Goal: Check status

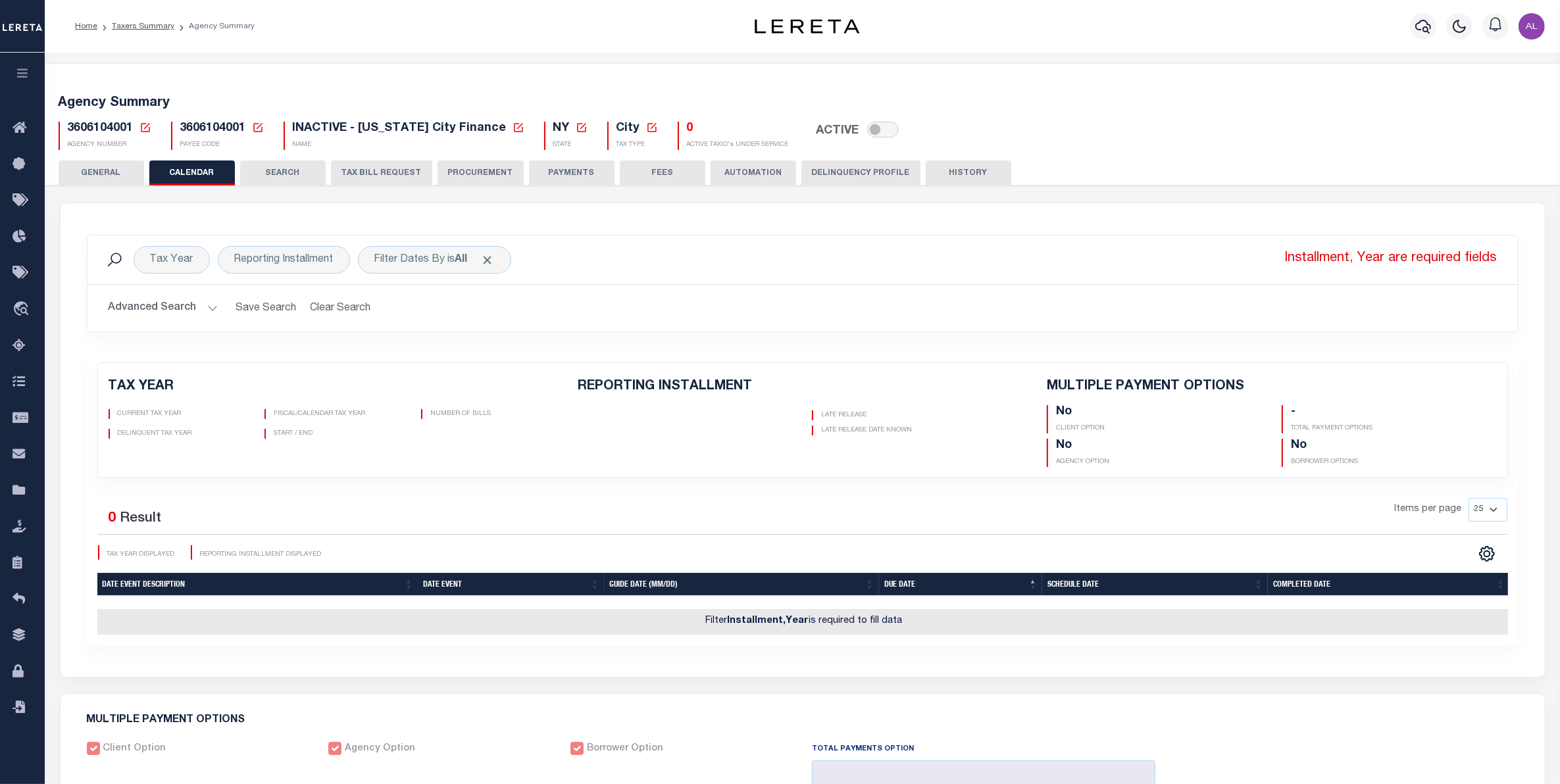
click at [140, 130] on icon at bounding box center [145, 127] width 12 height 12
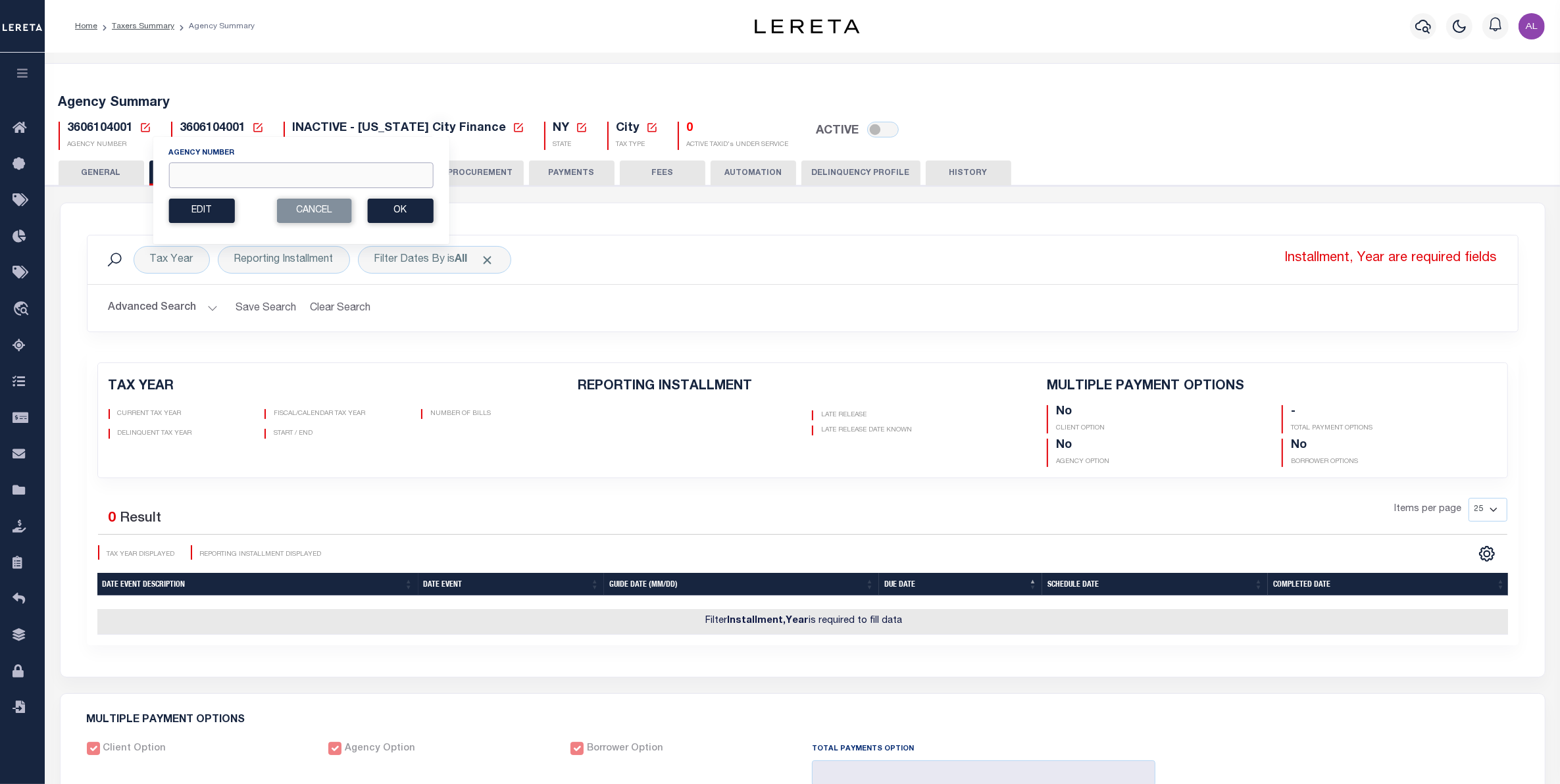
click at [231, 171] on input "Agency Number" at bounding box center [301, 175] width 265 height 25
paste input "190010000"
type input "190010000"
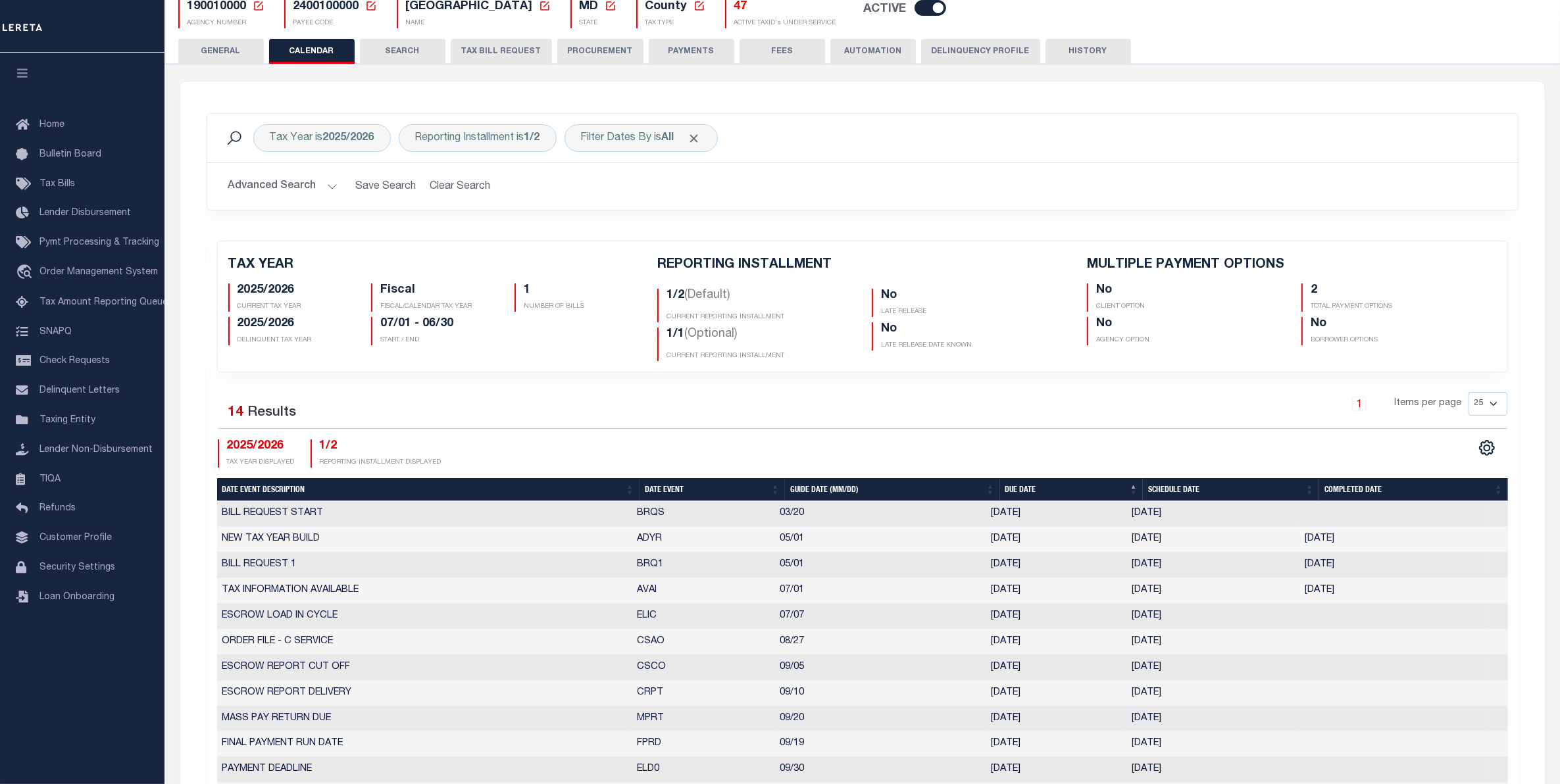
scroll to position [123, 0]
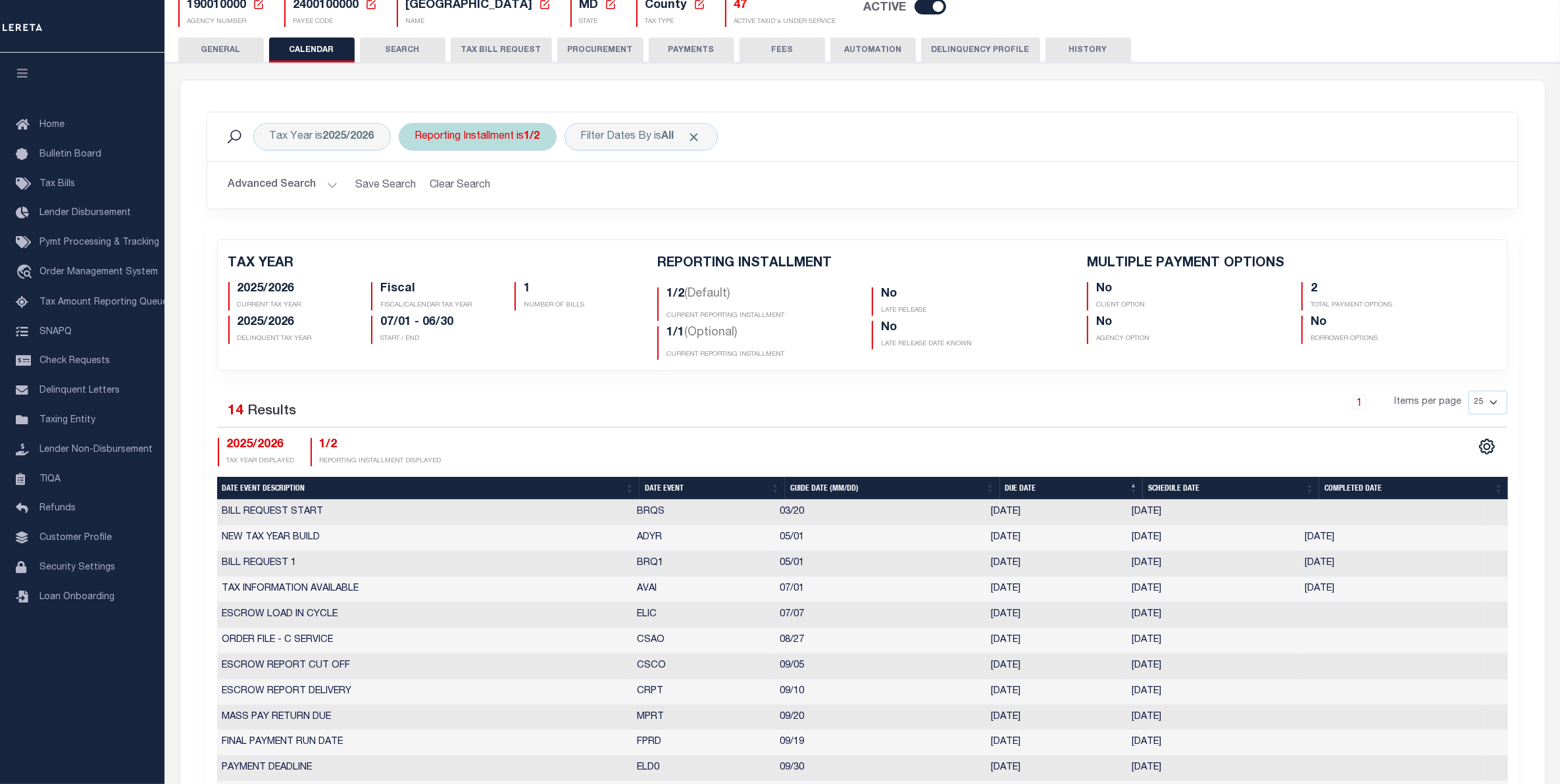
click at [520, 135] on div "Reporting Installment is 1/2" at bounding box center [477, 137] width 158 height 28
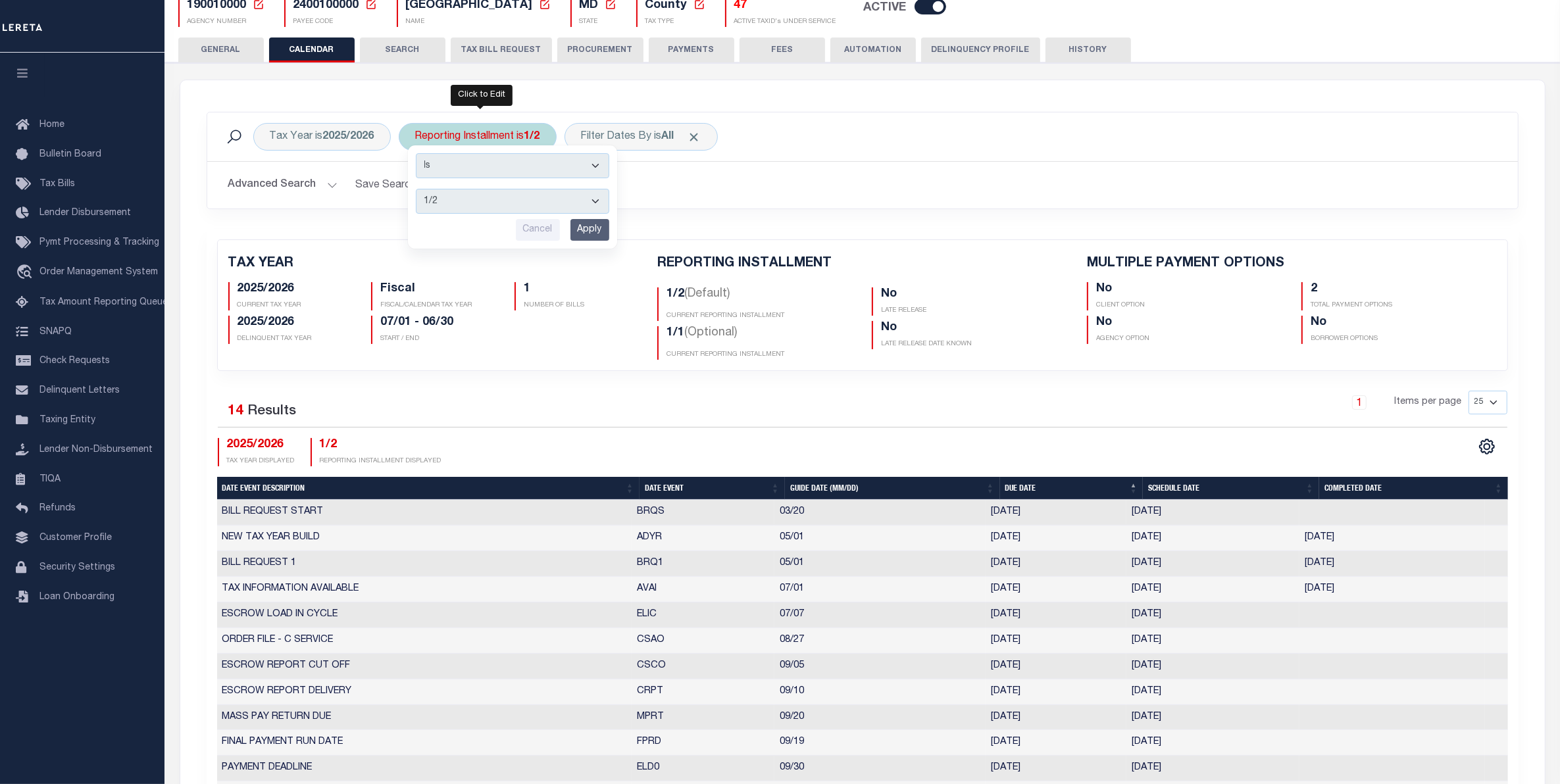
click at [487, 198] on select "1/2 2/2 1/1" at bounding box center [513, 201] width 193 height 25
select select "2/2"
click at [417, 189] on select "1/2 2/2 1/1" at bounding box center [513, 201] width 193 height 25
click at [324, 143] on div "Tax Year is 2025/2026" at bounding box center [321, 137] width 137 height 28
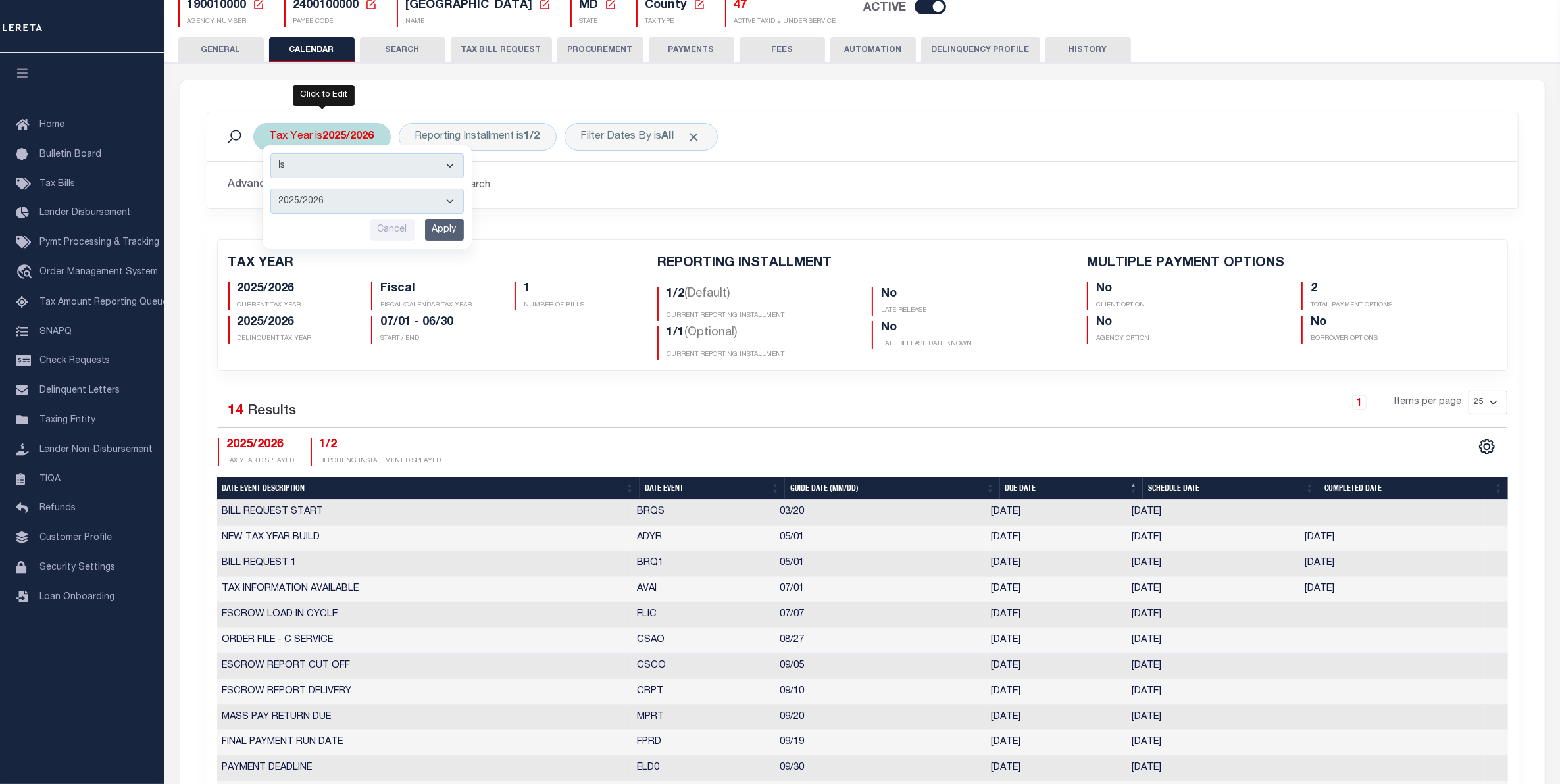
click at [344, 209] on select "2026/2027 2025/2026 2024/2025 2023/2024 2022/2023 2021/2022 2020/2021 2019/2020…" at bounding box center [367, 201] width 193 height 25
select select "2019/2020"
click at [271, 189] on select "2026/2027 2025/2026 2024/2025 2023/2024 2022/2023 2021/2022 2020/2021 2019/2020…" at bounding box center [367, 201] width 193 height 25
click at [443, 233] on input "Apply" at bounding box center [444, 230] width 39 height 22
checkbox input "false"
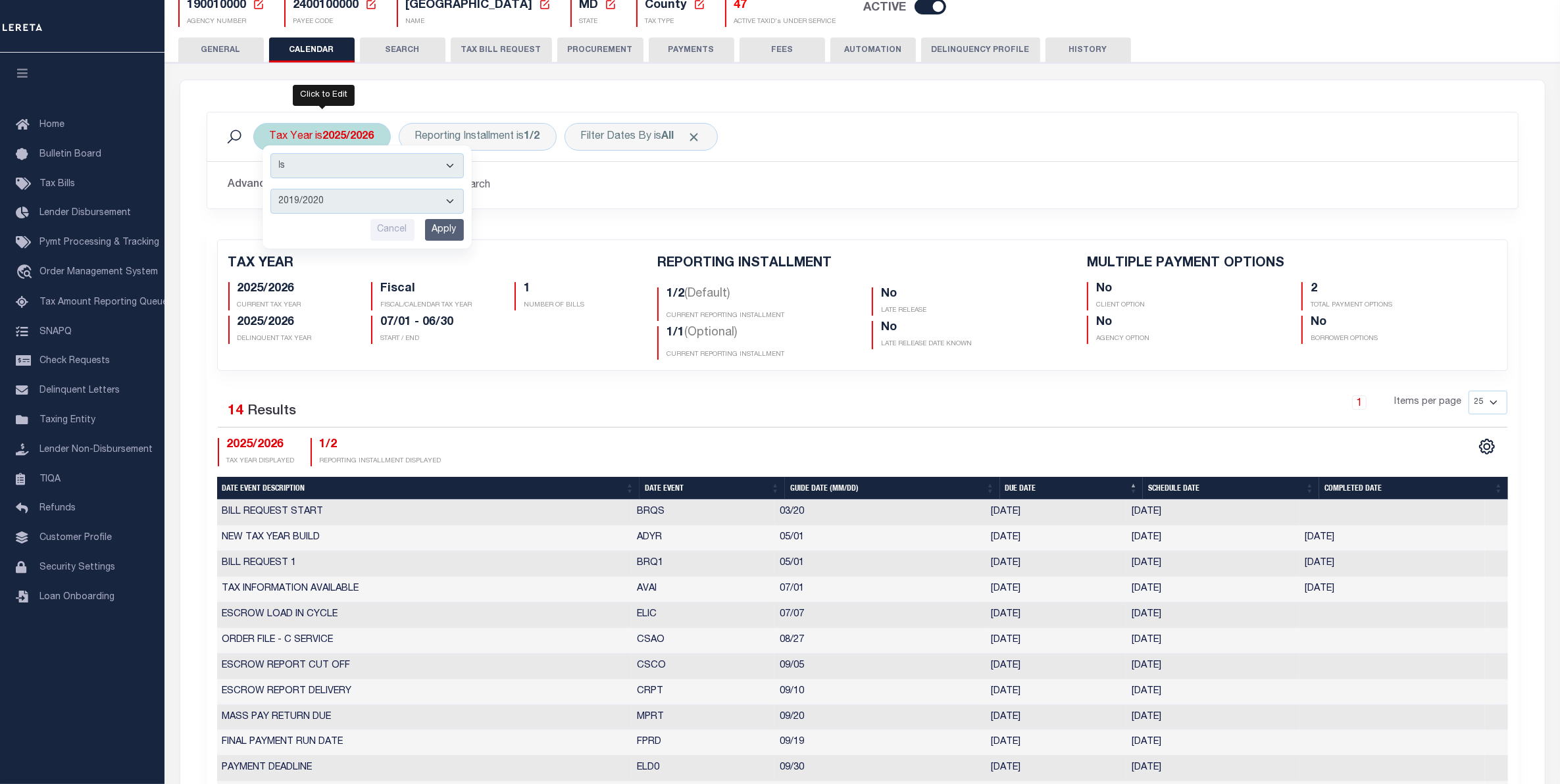
checkbox input "false"
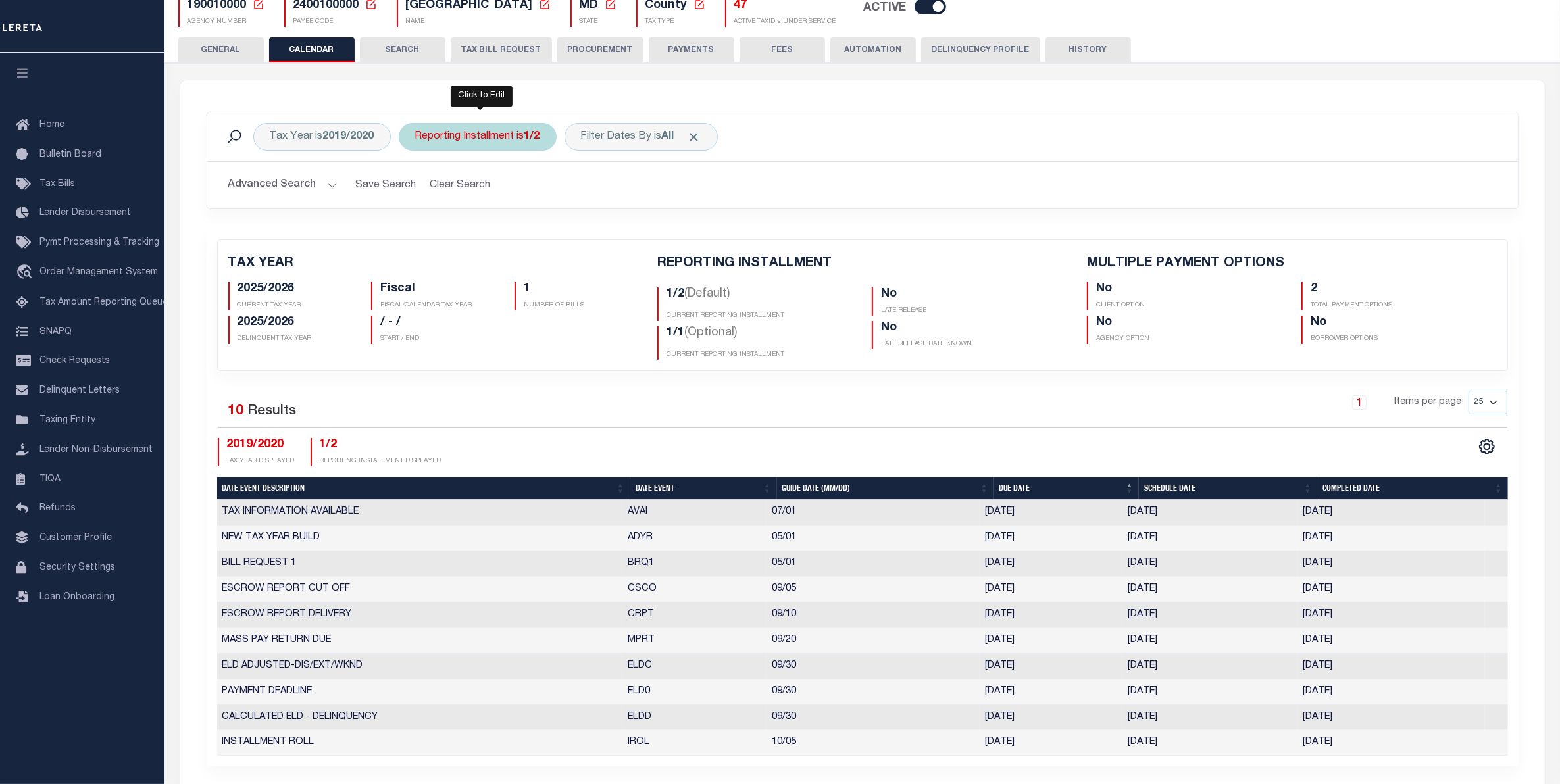
click at [515, 140] on div "Reporting Installment is 1/2" at bounding box center [477, 137] width 158 height 28
click at [513, 202] on select "1/2 2/2 1/1" at bounding box center [513, 201] width 193 height 25
select select "2/2"
click at [417, 189] on select "1/2 2/2 1/1" at bounding box center [513, 201] width 193 height 25
click at [599, 227] on input "Apply" at bounding box center [589, 230] width 39 height 22
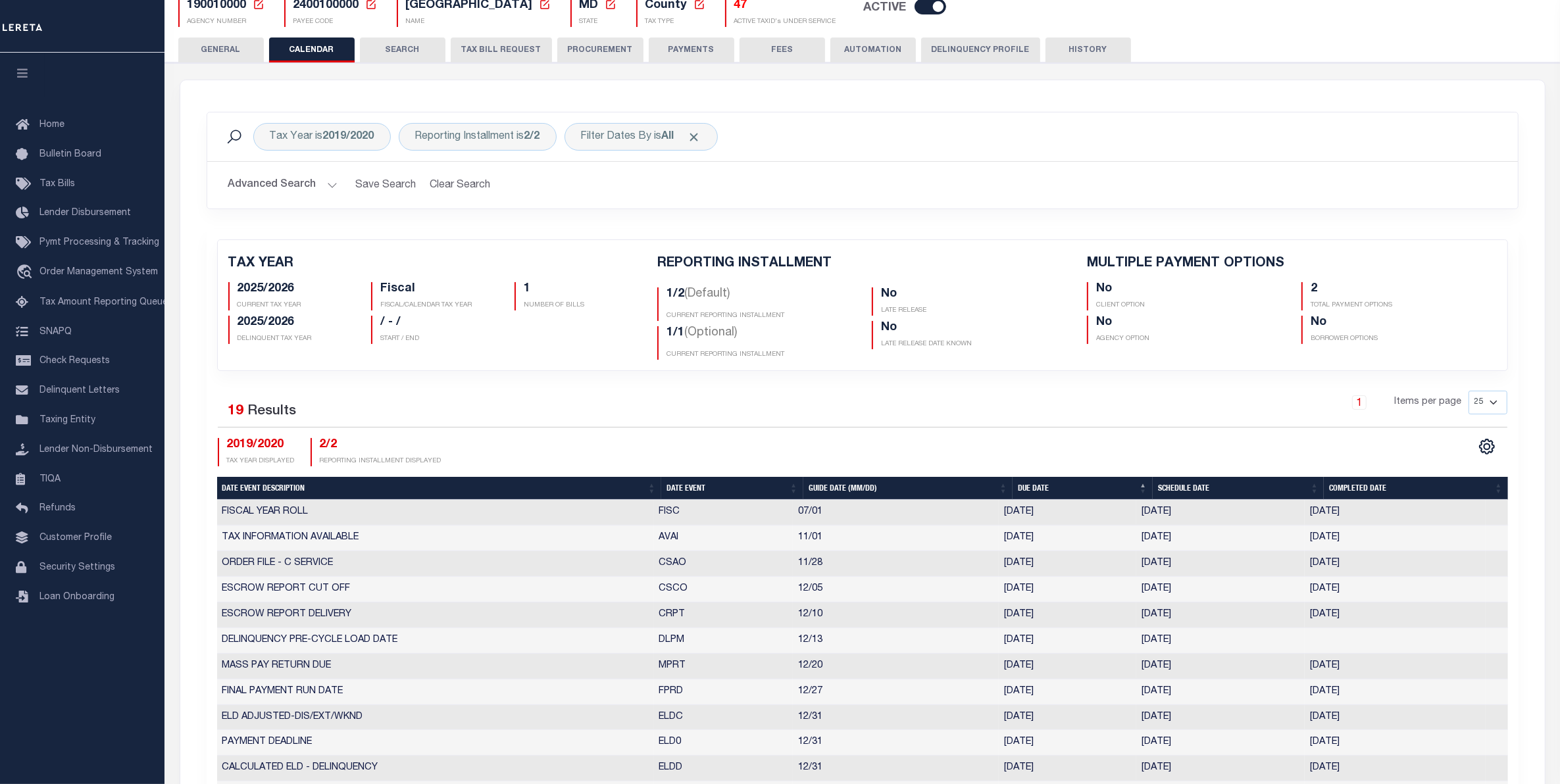
checkbox input "false"
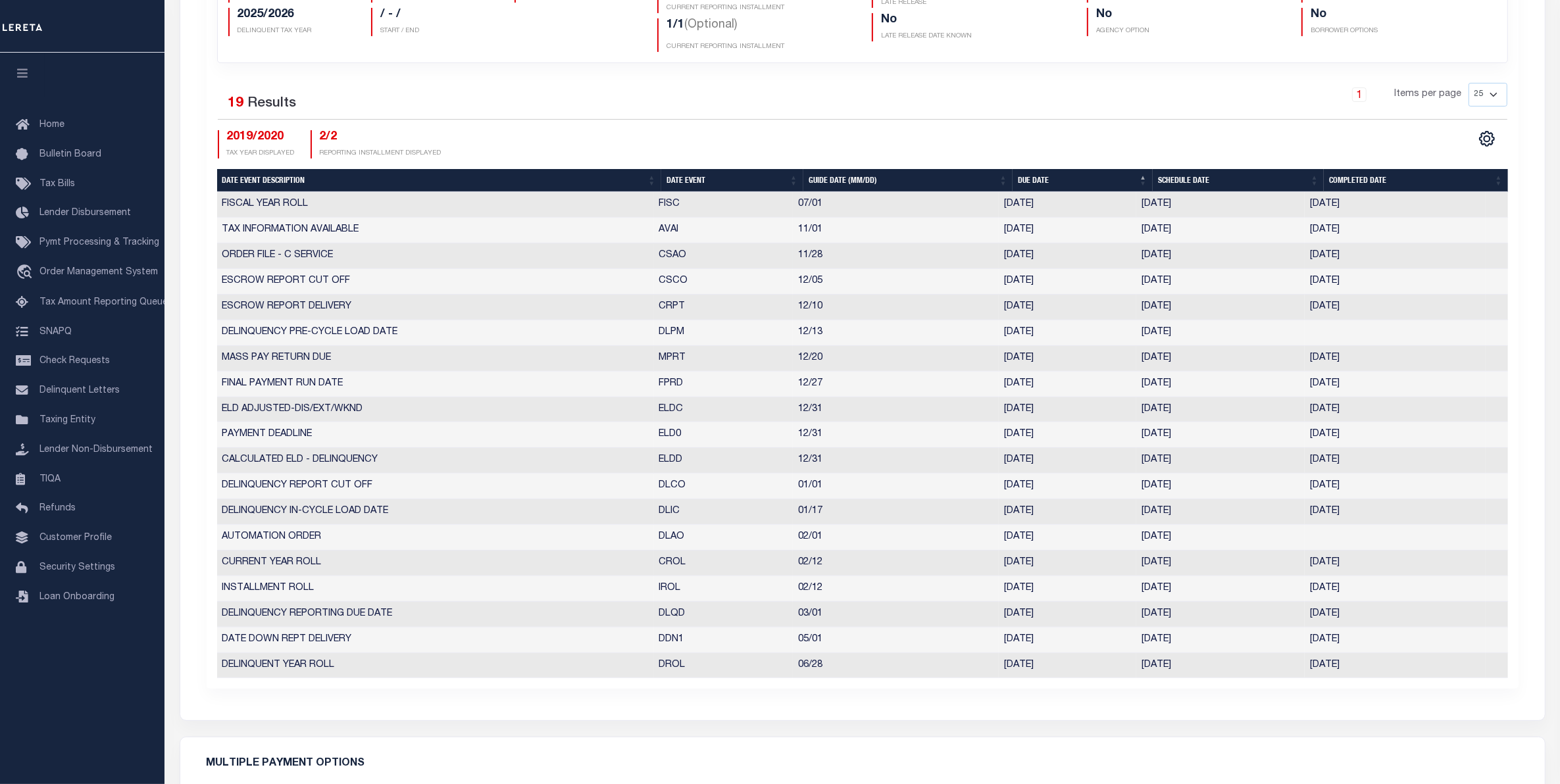
scroll to position [434, 0]
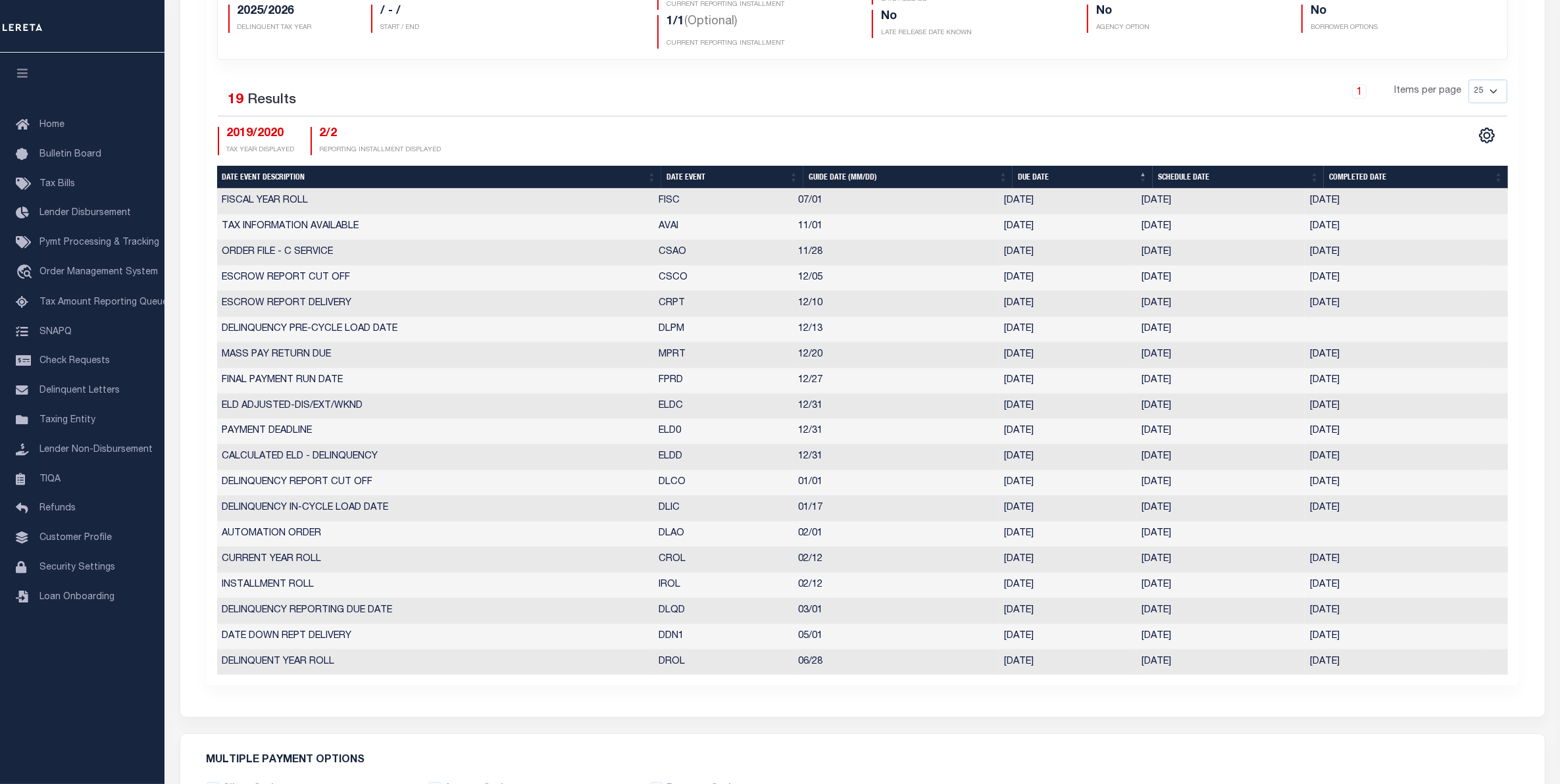
drag, startPoint x: 658, startPoint y: 560, endPoint x: 1399, endPoint y: 558, distance: 741.0
click at [1399, 558] on tr "CURRENT YEAR ROLL CROL 02/12 02/12/2020 02/12/2020 02/12/2020 1690705" at bounding box center [863, 560] width 1291 height 25
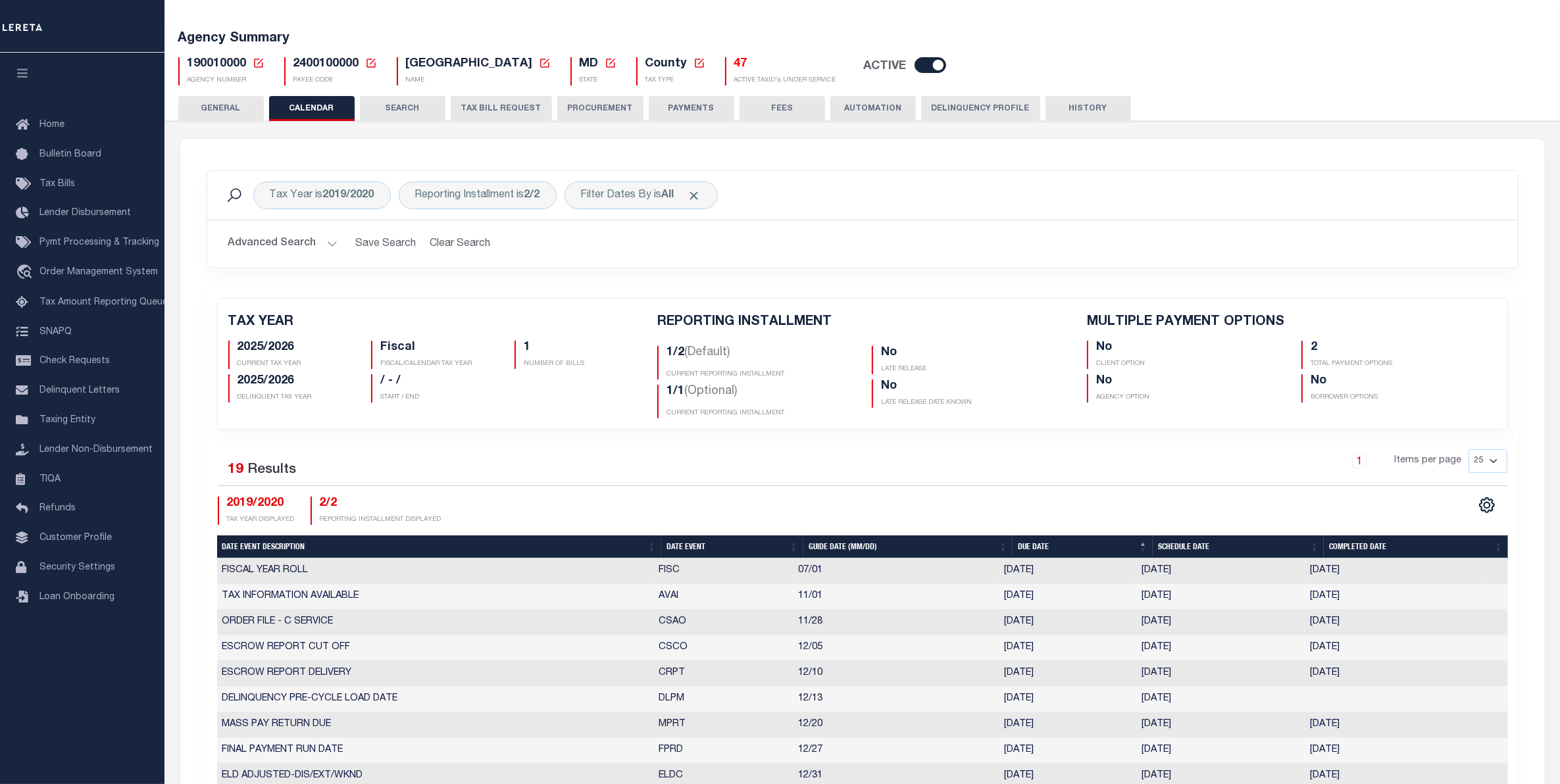
scroll to position [63, 0]
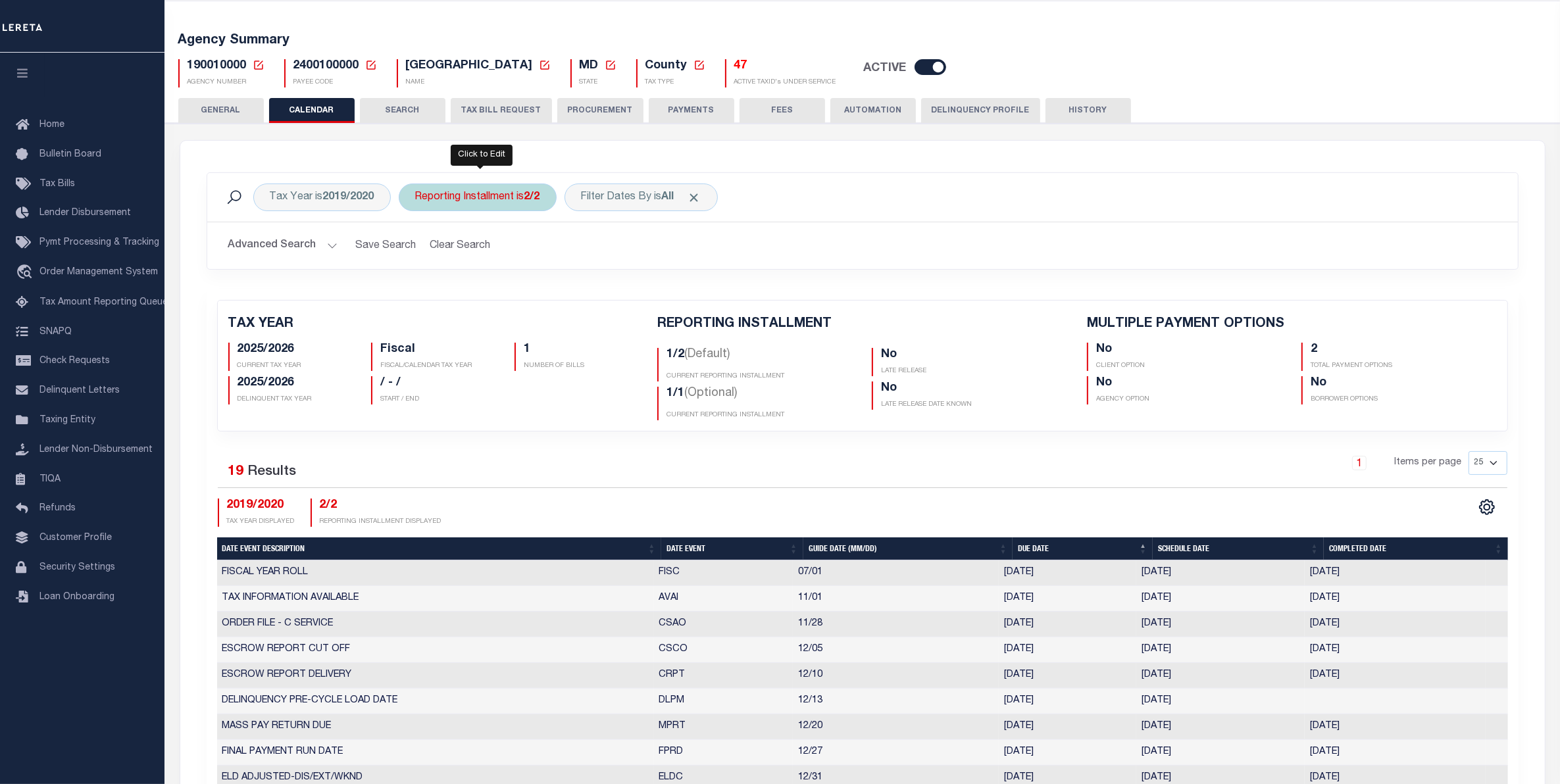
click at [454, 190] on div "Reporting Installment is 2/2" at bounding box center [477, 197] width 158 height 28
click at [493, 257] on select "1/2 2/2 1/1" at bounding box center [513, 262] width 193 height 25
select select "1/2"
click at [417, 250] on select "1/2 2/2 1/1" at bounding box center [513, 262] width 193 height 25
click at [593, 297] on input "Apply" at bounding box center [589, 290] width 39 height 22
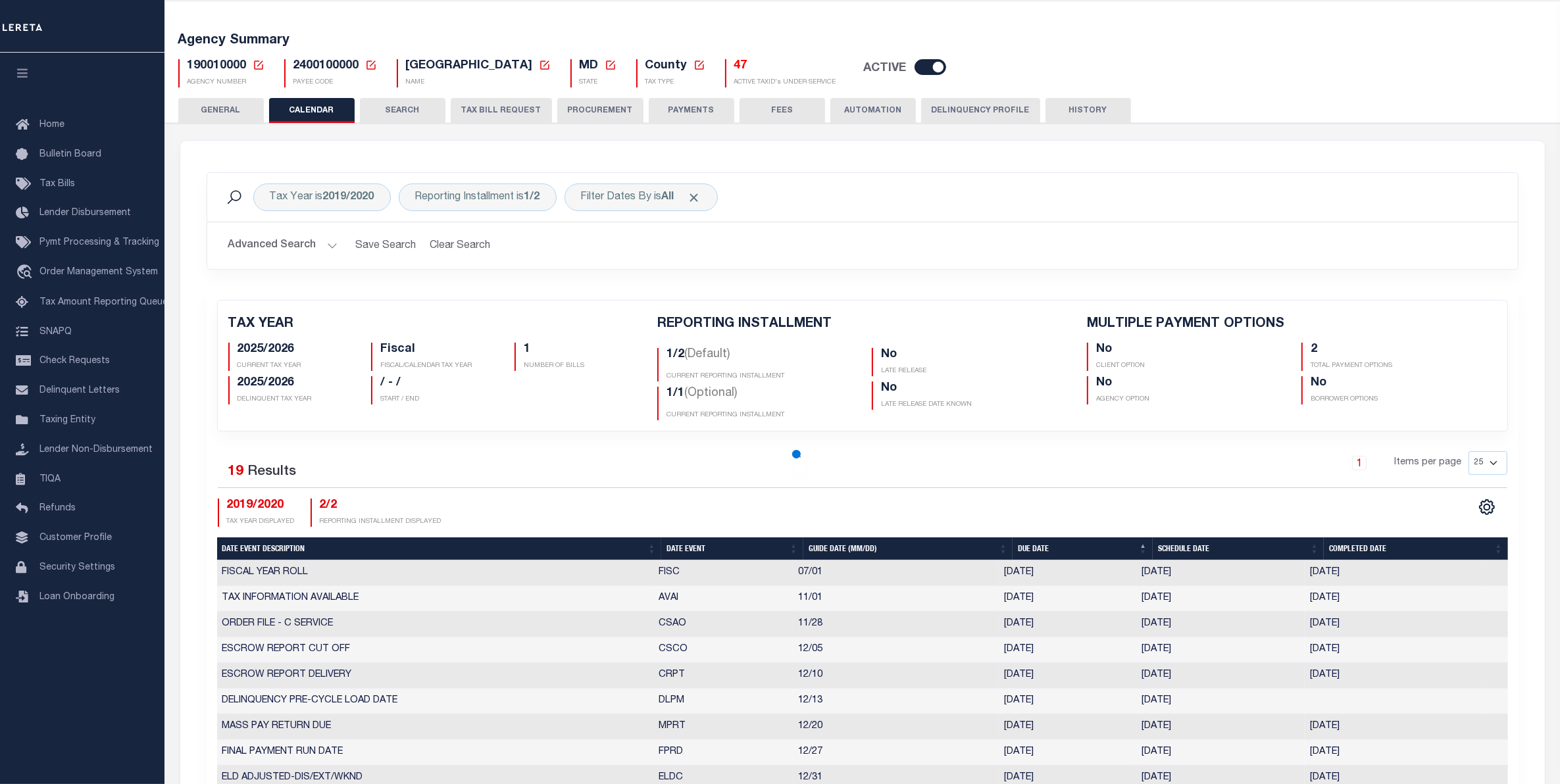
checkbox input "false"
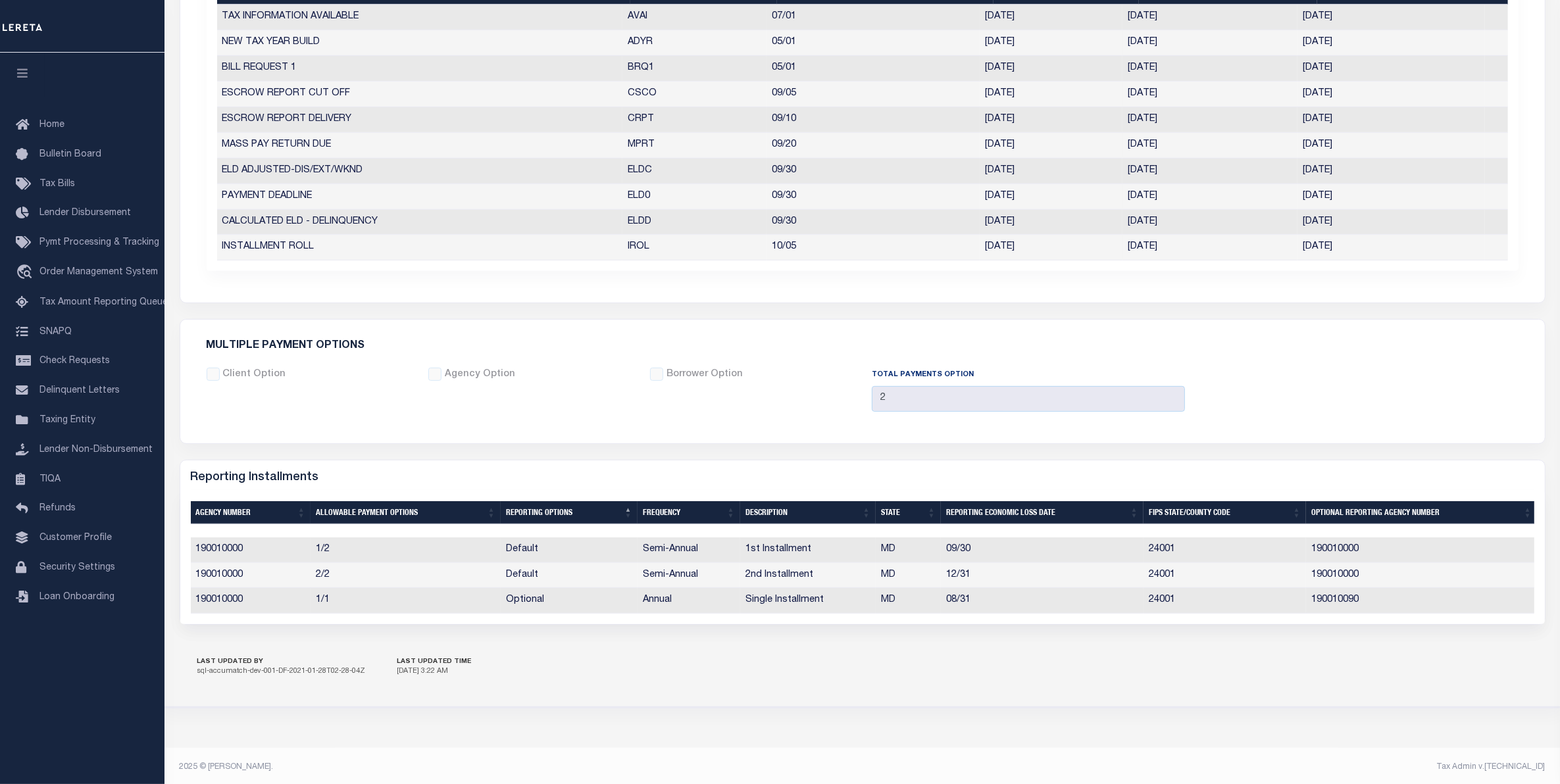
scroll to position [385, 0]
